Goal: Information Seeking & Learning: Learn about a topic

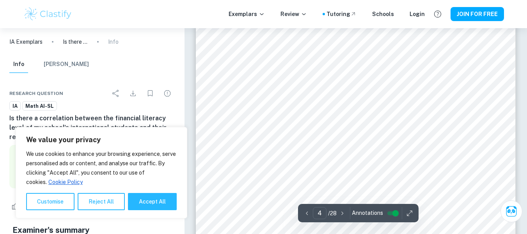
scroll to position [1450, 0]
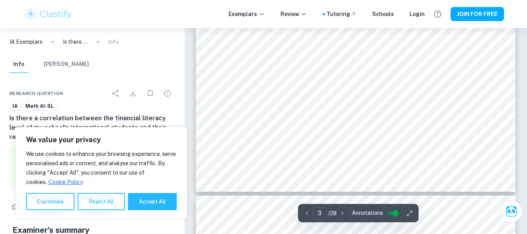
type input "4"
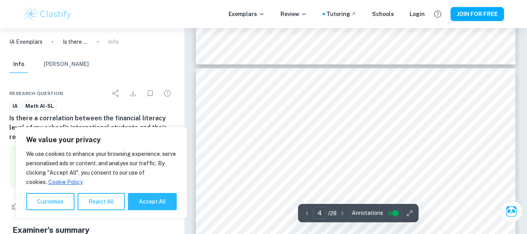
scroll to position [1344, 0]
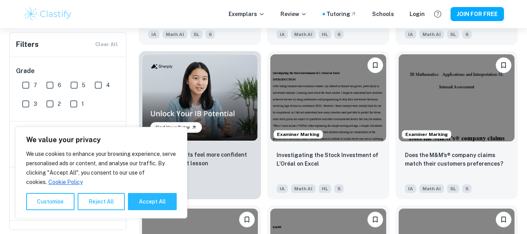
scroll to position [329, 0]
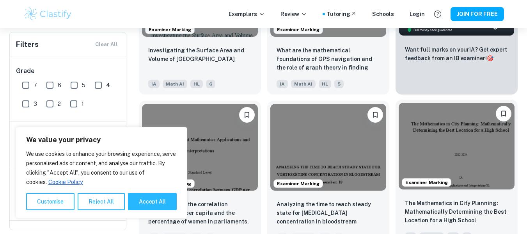
click at [444, 154] on img at bounding box center [456, 146] width 116 height 87
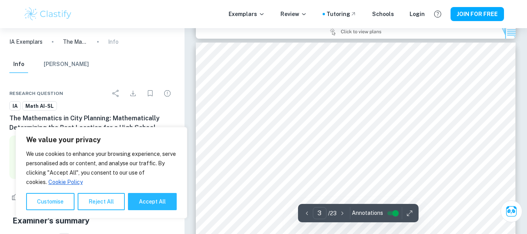
scroll to position [1007, 0]
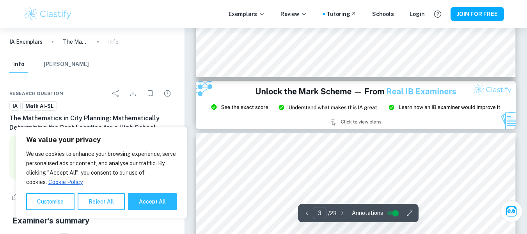
type input "2"
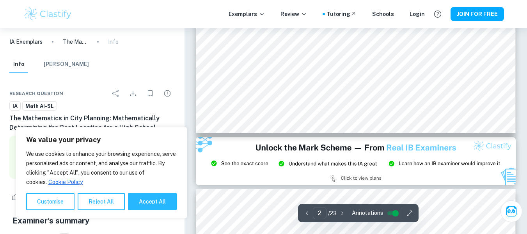
scroll to position [862, 0]
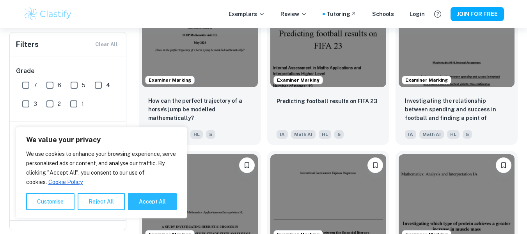
scroll to position [747, 0]
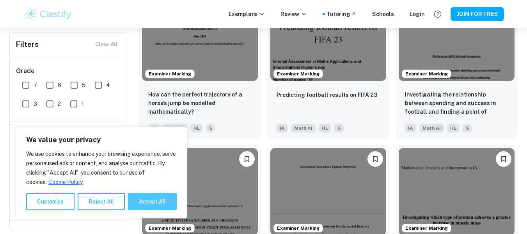
click at [156, 201] on button "Accept All" at bounding box center [152, 201] width 49 height 17
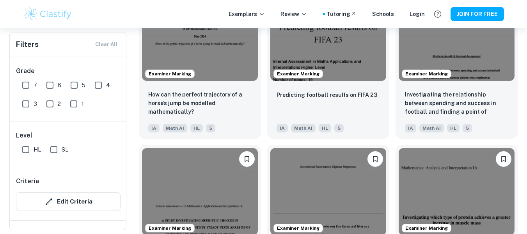
checkbox input "true"
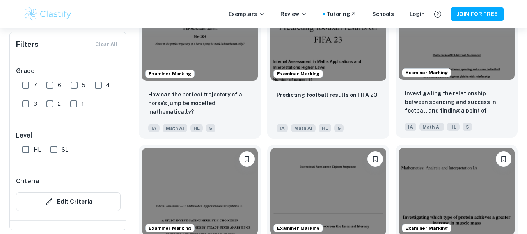
click at [459, 50] on img at bounding box center [456, 36] width 116 height 87
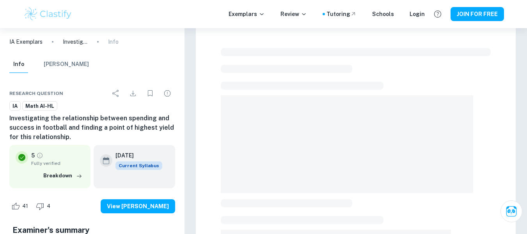
scroll to position [74, 0]
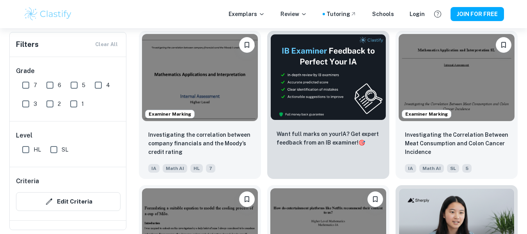
scroll to position [1939, 0]
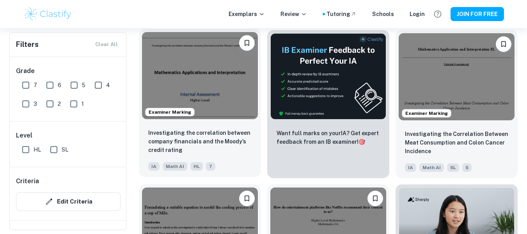
click at [202, 94] on img at bounding box center [200, 75] width 116 height 87
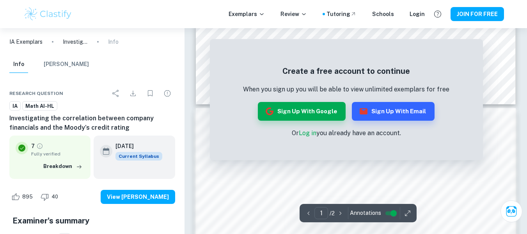
scroll to position [392, 0]
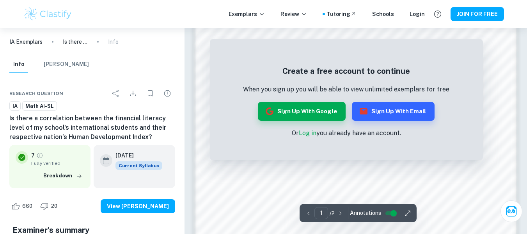
scroll to position [535, 0]
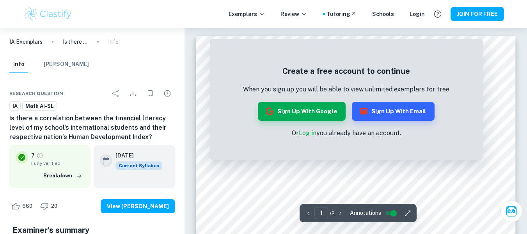
scroll to position [535, 0]
